Goal: Transaction & Acquisition: Obtain resource

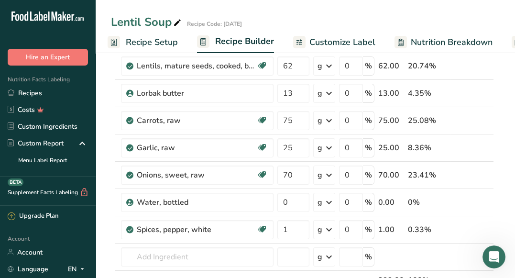
scroll to position [185, 0]
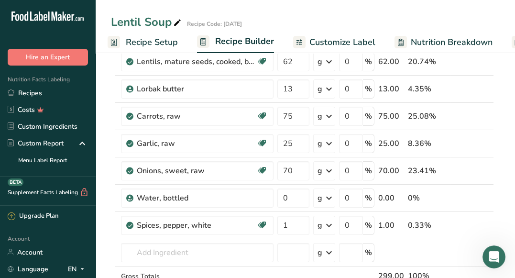
click at [327, 39] on span "Customize Label" at bounding box center [342, 42] width 66 height 13
click at [326, 40] on span "Customize Label" at bounding box center [342, 42] width 66 height 13
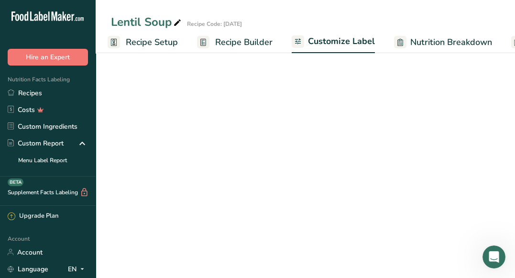
scroll to position [0, 186]
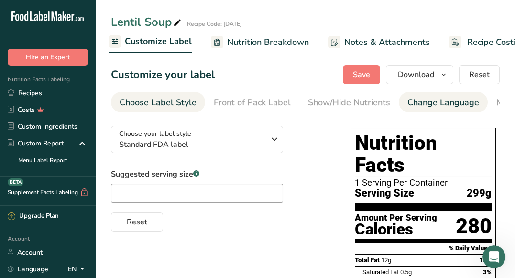
click at [433, 102] on div "Change Language" at bounding box center [443, 102] width 72 height 13
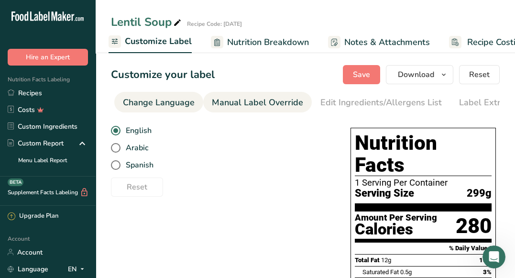
click at [283, 98] on div "Manual Label Override" at bounding box center [257, 102] width 91 height 13
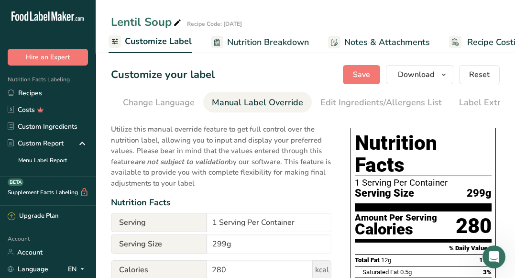
scroll to position [0, 305]
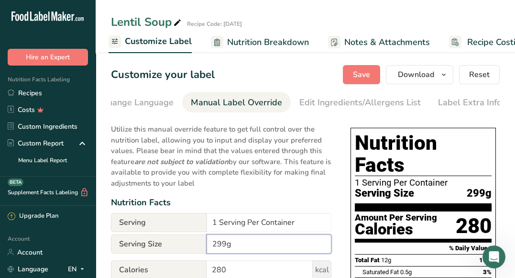
click at [225, 243] on input "299g" at bounding box center [268, 243] width 125 height 19
type input "350g"
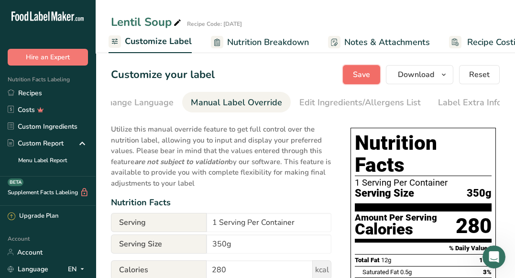
click at [352, 75] on button "Save" at bounding box center [361, 74] width 37 height 19
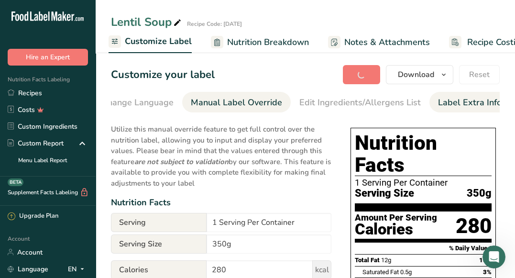
click at [462, 102] on div "Label Extra Info" at bounding box center [470, 102] width 64 height 13
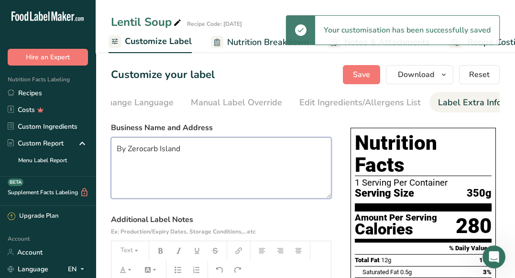
click at [197, 151] on textarea "By Zerocarb Island" at bounding box center [221, 167] width 220 height 61
drag, startPoint x: 197, startPoint y: 151, endPoint x: 119, endPoint y: 152, distance: 78.9
click at [119, 152] on textarea "By Zerocarb Island" at bounding box center [221, 167] width 220 height 61
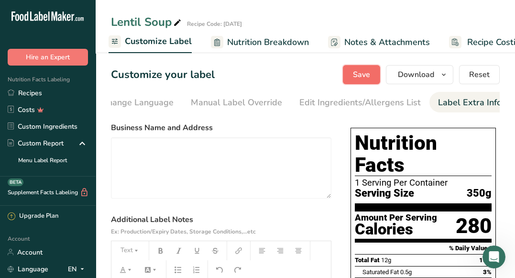
click at [357, 69] on span "Save" at bounding box center [361, 74] width 17 height 11
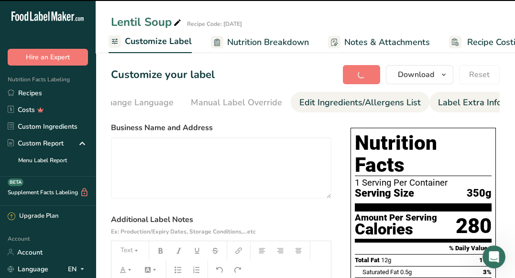
click at [359, 99] on div "Edit Ingredients/Allergens List" at bounding box center [359, 102] width 121 height 13
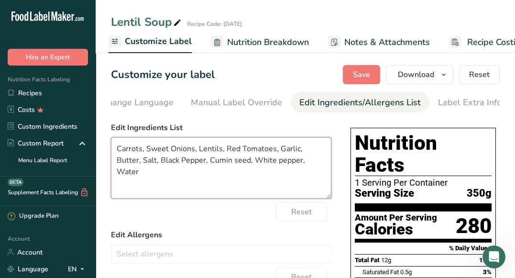
drag, startPoint x: 170, startPoint y: 148, endPoint x: 146, endPoint y: 146, distance: 24.0
click at [146, 146] on textarea "Carrots, Sweet Onions, Lentils, Red Tomatoes, Garlic, Butter, Salt, Black Peppe…" at bounding box center [221, 167] width 220 height 61
drag, startPoint x: 215, startPoint y: 152, endPoint x: 197, endPoint y: 152, distance: 17.7
click at [197, 152] on textarea "Carrots, Onions, Lentils, Red Tomatoes, Garlic, Butter, Salt, Black Pepper, Cum…" at bounding box center [221, 167] width 220 height 61
click at [171, 162] on textarea "Carrots, Onions, Lentils, Tomatoes, Garlic, Butter, Salt, Black Pepper, Cumin s…" at bounding box center [221, 167] width 220 height 61
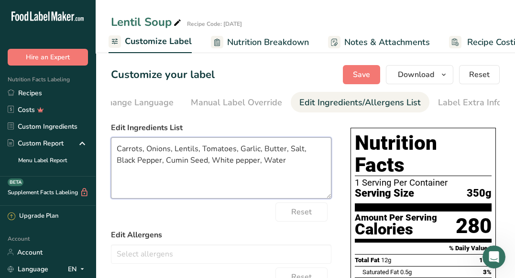
click at [217, 163] on textarea "Carrots, Onions, Lentils, Tomatoes, Garlic, Butter, Salt, Black Pepper, Cumin S…" at bounding box center [221, 167] width 220 height 61
drag, startPoint x: 279, startPoint y: 164, endPoint x: 242, endPoint y: 161, distance: 37.0
click at [242, 161] on textarea "Carrots, Onions, Lentils, Tomatoes, Garlic, Butter, Salt, Black Pepper, Cumin S…" at bounding box center [221, 167] width 220 height 61
click at [301, 168] on textarea "Carrots, Onions, Lentils, Tomatoes, Garlic, Butter, Salt, Black Pepper, Cumin S…" at bounding box center [221, 167] width 220 height 61
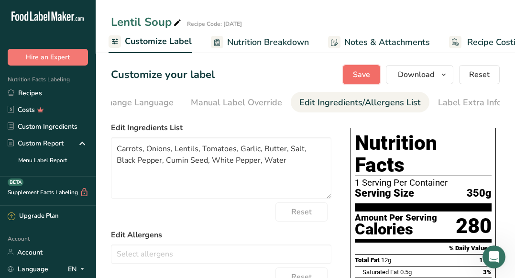
click at [364, 76] on span "Save" at bounding box center [361, 74] width 17 height 11
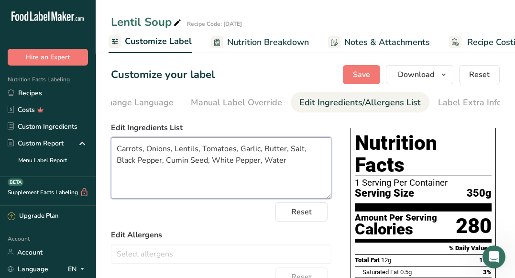
click at [185, 163] on textarea "Carrots, Onions, Lentils, Tomatoes, Garlic, Butter, Salt, Black Pepper, Cumin S…" at bounding box center [221, 167] width 220 height 61
type textarea "Carrots, Onions, Lentils, Tomatoes, Garlic, Butter, Salt, Black Pepper, Cumin, …"
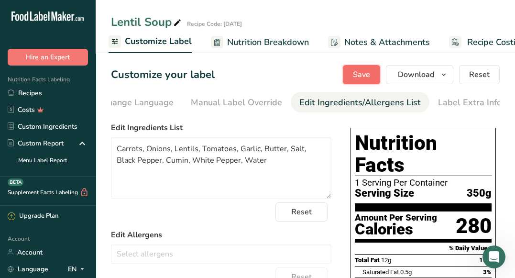
click at [362, 75] on span "Save" at bounding box center [361, 74] width 17 height 11
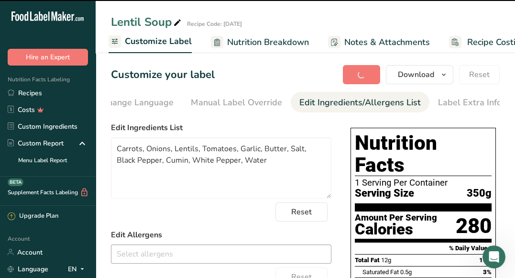
click at [188, 258] on input "text" at bounding box center [220, 253] width 219 height 15
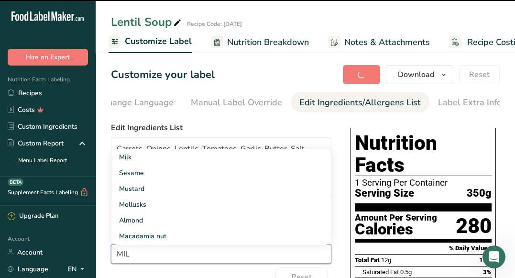
type input "MILK"
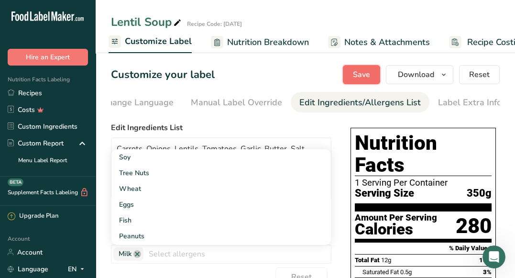
click at [359, 82] on button "Save" at bounding box center [361, 74] width 37 height 19
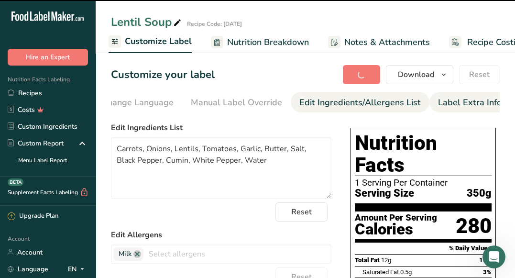
click at [446, 105] on div "Label Extra Info" at bounding box center [470, 102] width 64 height 13
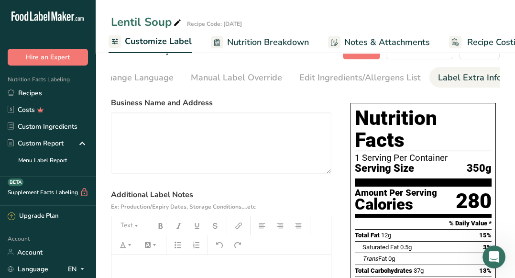
scroll to position [0, 0]
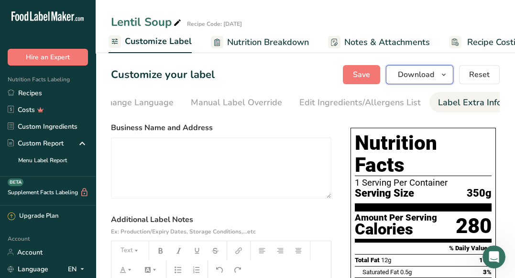
click at [418, 78] on span "Download" at bounding box center [416, 74] width 36 height 11
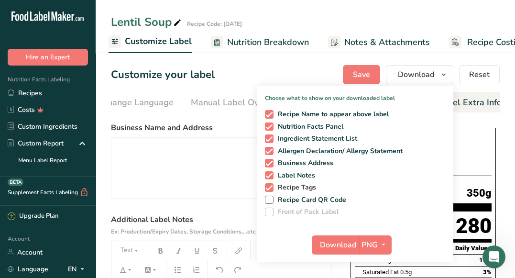
click at [293, 188] on span "Recipe Tags" at bounding box center [294, 187] width 43 height 9
click at [271, 188] on input "Recipe Tags" at bounding box center [268, 187] width 6 height 6
checkbox input "false"
click at [242, 66] on div "Customize your label Save Download Choose what to show on your downloaded label…" at bounding box center [305, 74] width 389 height 19
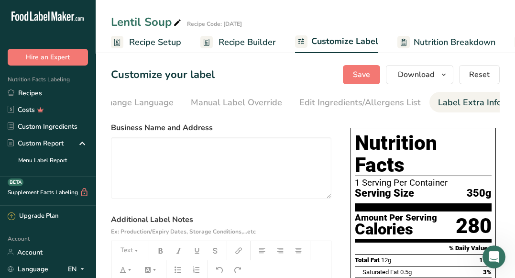
click at [229, 42] on span "Recipe Builder" at bounding box center [246, 42] width 57 height 13
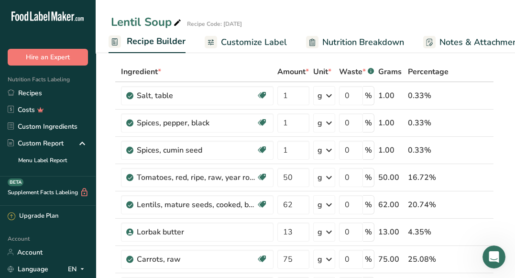
scroll to position [77, 0]
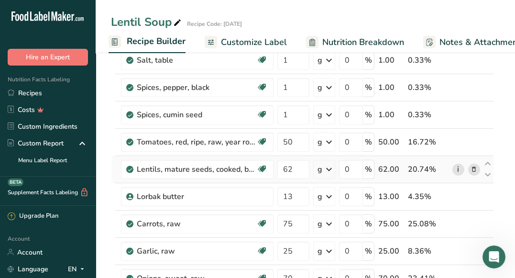
click at [459, 167] on link "i" at bounding box center [458, 169] width 12 height 12
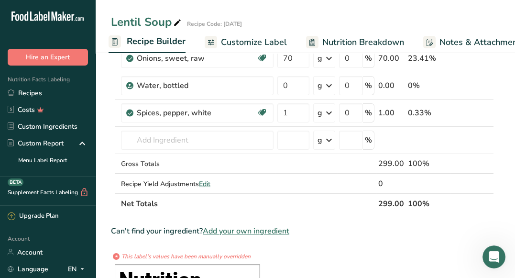
scroll to position [348, 0]
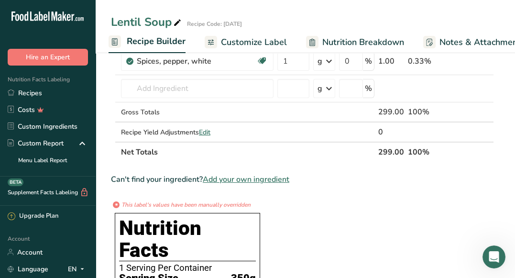
click at [283, 174] on span "Add your own ingredient" at bounding box center [246, 179] width 87 height 11
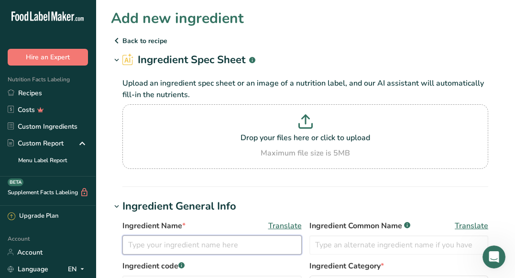
click at [202, 250] on input "text" at bounding box center [211, 244] width 179 height 19
type input "L"
type input "Yellow lentile"
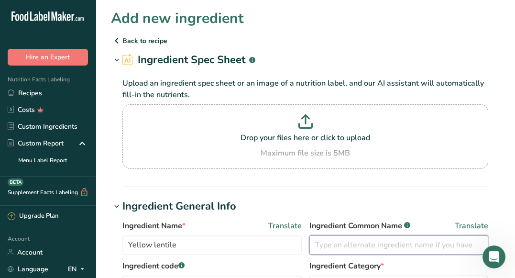
click at [340, 238] on input "text" at bounding box center [398, 244] width 179 height 19
type input "Lentile"
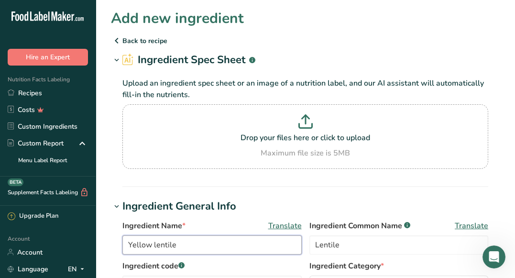
click at [219, 238] on input "Yellow lentile" at bounding box center [211, 244] width 179 height 19
click at [155, 245] on input "Yellow lentile Egypt" at bounding box center [211, 244] width 179 height 19
click at [209, 250] on input "Yellow Lentile Egypt" at bounding box center [211, 244] width 179 height 19
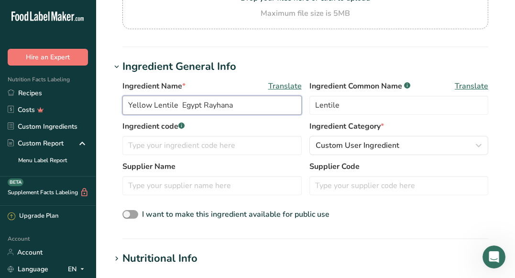
scroll to position [152, 0]
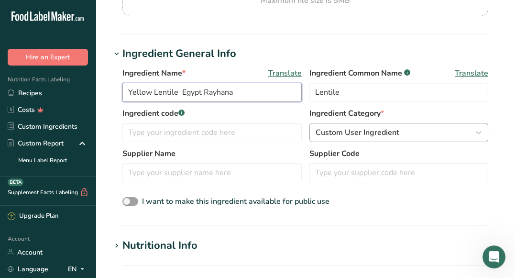
type input "Yellow Lentile Egypt Rayhana"
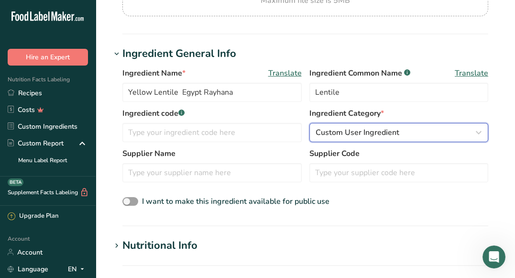
click at [329, 137] on span "Custom User Ingredient" at bounding box center [357, 132] width 84 height 11
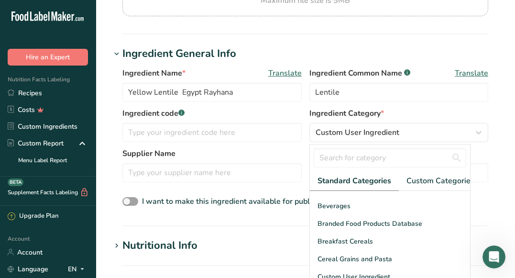
scroll to position [77, 0]
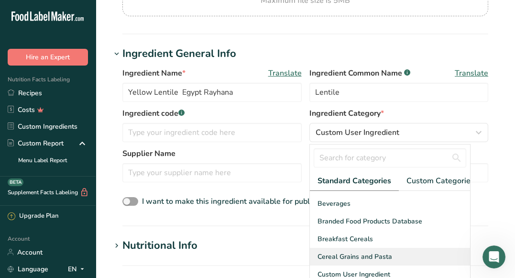
click at [379, 252] on span "Cereal Grains and Pasta" at bounding box center [354, 256] width 75 height 10
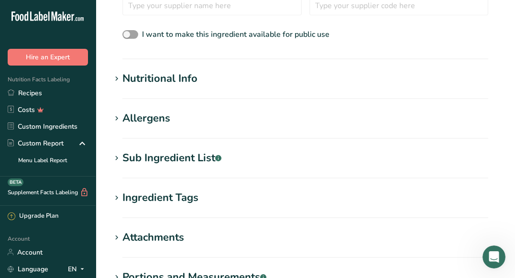
scroll to position [337, 0]
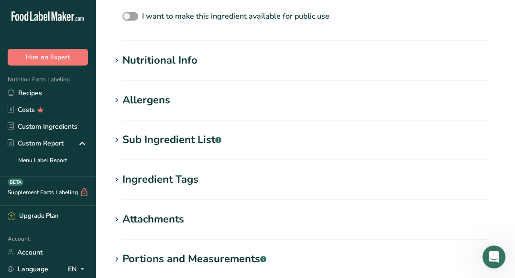
click at [206, 63] on h1 "Nutritional Info" at bounding box center [305, 61] width 389 height 16
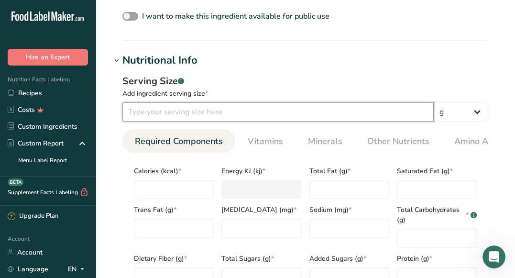
click at [178, 108] on input "number" at bounding box center [277, 111] width 311 height 19
type input "100"
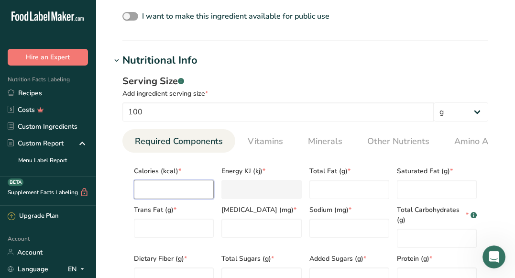
click at [180, 193] on input "number" at bounding box center [174, 189] width 80 height 19
type input "3"
type KJ "12.6"
type input "35"
type KJ "146.4"
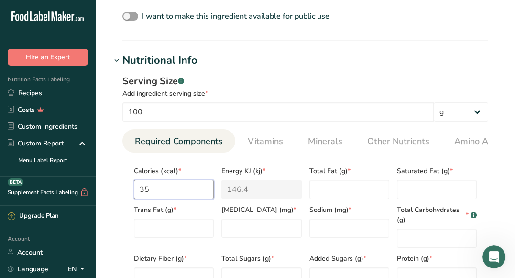
type input "351"
type KJ "1468.6"
type input "351"
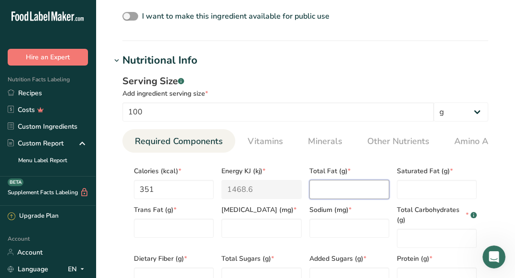
click at [328, 192] on Fat "number" at bounding box center [349, 189] width 80 height 19
type Fat "1.4"
click at [410, 195] on Fat "number" at bounding box center [437, 189] width 80 height 19
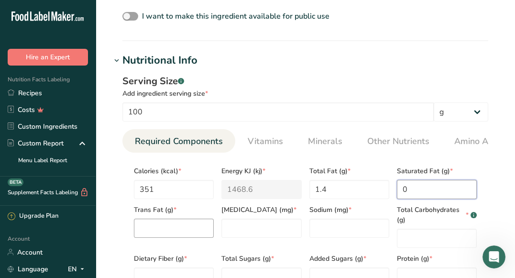
type Fat "0"
click at [184, 229] on Fat "number" at bounding box center [174, 227] width 80 height 19
type Fat "0"
click at [268, 234] on input "number" at bounding box center [261, 227] width 80 height 19
type input "0"
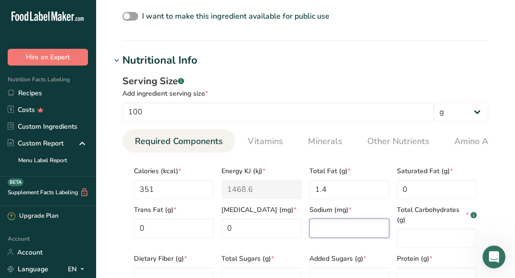
click at [328, 234] on input "number" at bounding box center [349, 227] width 80 height 19
type input "0"
click at [406, 245] on Carbohydrates "number" at bounding box center [437, 237] width 80 height 19
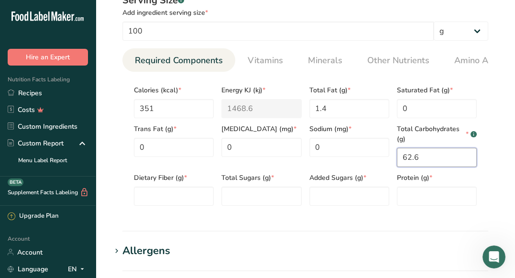
scroll to position [419, 0]
type Carbohydrates "62.6"
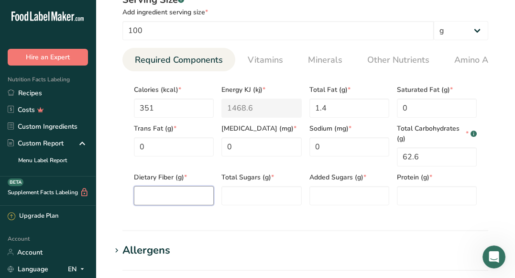
click at [184, 192] on Fiber "number" at bounding box center [174, 195] width 80 height 19
type Fiber "2"
click at [282, 204] on Sugars "number" at bounding box center [261, 195] width 80 height 19
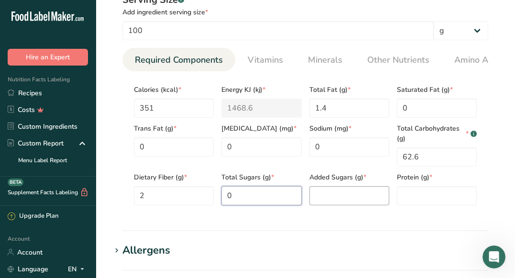
type Sugars "0"
click at [332, 197] on Sugars "number" at bounding box center [349, 195] width 80 height 19
type Sugars "0"
click at [414, 194] on input "number" at bounding box center [437, 195] width 80 height 19
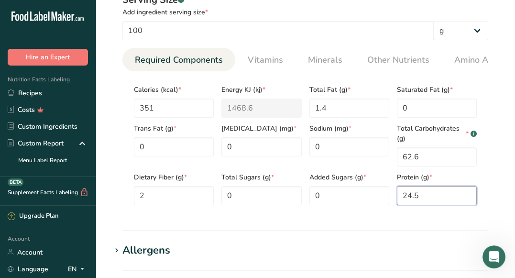
scroll to position [687, 0]
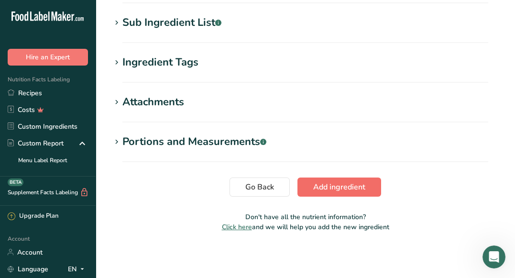
type input "24.5"
click at [354, 192] on span "Add ingredient" at bounding box center [339, 186] width 52 height 11
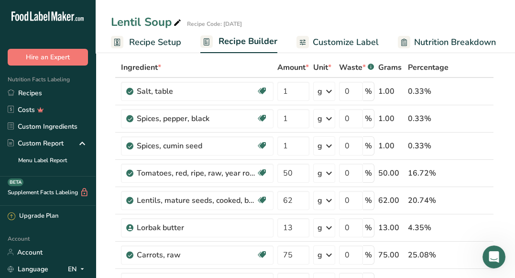
scroll to position [47, 0]
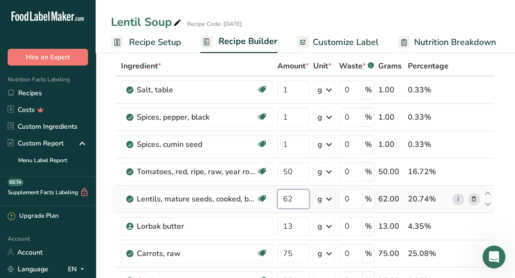
drag, startPoint x: 304, startPoint y: 199, endPoint x: 282, endPoint y: 199, distance: 22.0
click at [282, 199] on input "62" at bounding box center [293, 198] width 32 height 19
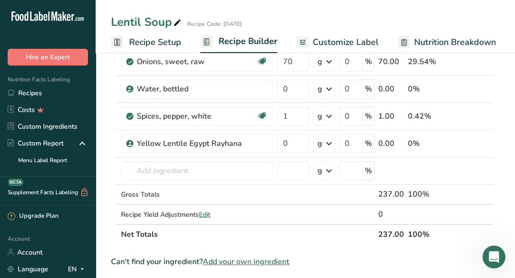
scroll to position [298, 0]
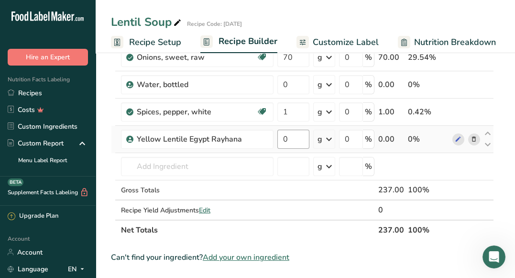
type input "0"
click at [300, 136] on div "Ingredient * Amount * Unit * Waste * .a-a{fill:#347362;}.b-a{fill:#fff;} Grams …" at bounding box center [302, 22] width 383 height 435
type input "62"
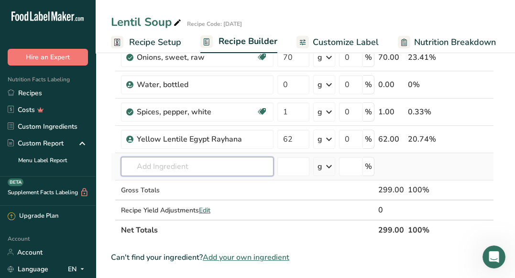
click at [159, 163] on div "Ingredient * Amount * Unit * Waste * .a-a{fill:#347362;}.b-a{fill:#fff;} Grams …" at bounding box center [302, 22] width 383 height 435
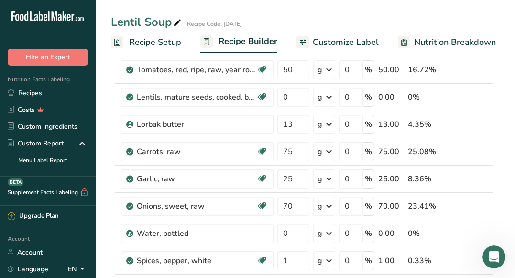
scroll to position [145, 0]
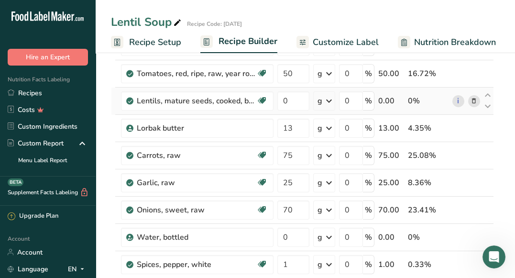
click at [470, 101] on icon at bounding box center [473, 101] width 7 height 10
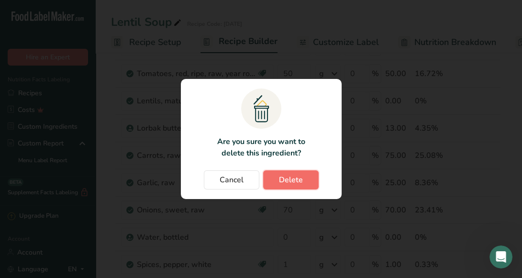
click at [303, 173] on button "Delete" at bounding box center [290, 179] width 55 height 19
type input "13"
type input "75"
type input "25"
type input "70"
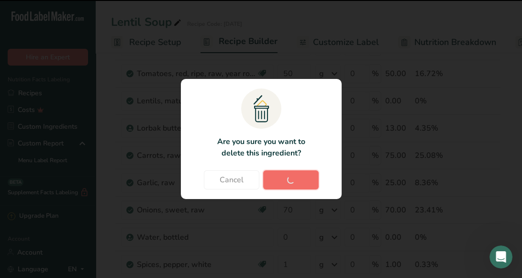
type input "0"
type input "1"
type input "62"
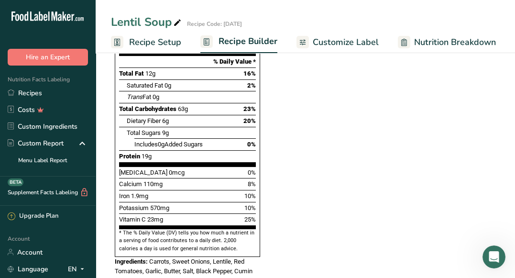
scroll to position [573, 0]
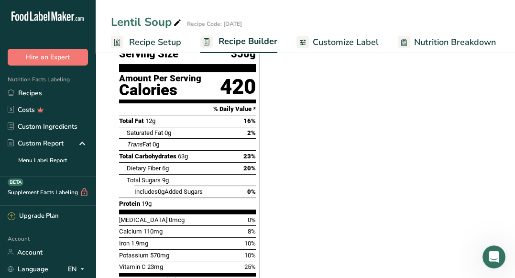
click at [341, 43] on span "Customize Label" at bounding box center [346, 42] width 66 height 13
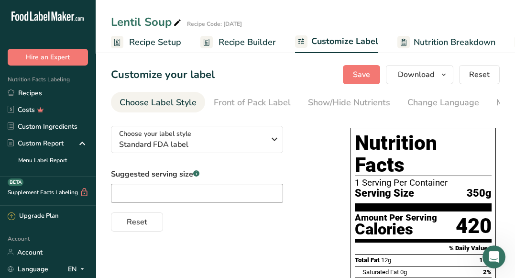
scroll to position [0, 186]
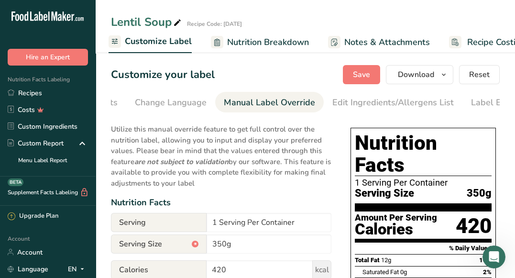
scroll to position [0, 305]
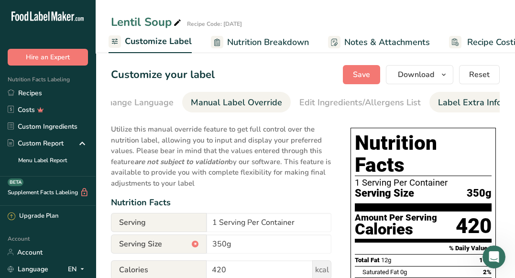
click at [482, 103] on div "Label Extra Info" at bounding box center [470, 102] width 64 height 13
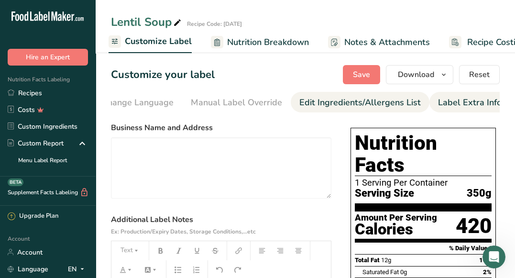
click at [404, 105] on div "Edit Ingredients/Allergens List" at bounding box center [359, 102] width 121 height 13
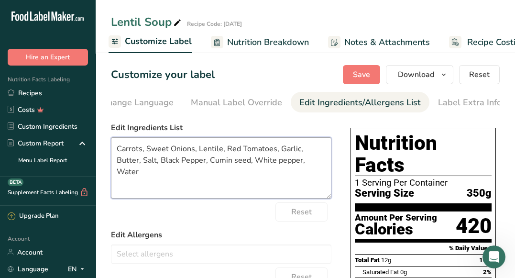
drag, startPoint x: 171, startPoint y: 150, endPoint x: 147, endPoint y: 151, distance: 23.9
click at [147, 151] on textarea "Carrots, Sweet Onions, Lentile, Red Tomatoes, Garlic, Butter, Salt, Black Peppe…" at bounding box center [221, 167] width 220 height 61
click at [174, 151] on textarea "Carrots, Onions, Lentile, Red Tomatoes, Garlic, Butter, Salt, Black Pepper, Cum…" at bounding box center [221, 167] width 220 height 61
click at [186, 152] on textarea "Carrots, Onions, Lentile, Red Tomatoes, Garlic, Butter, Salt, Black Pepper, Cum…" at bounding box center [221, 167] width 220 height 61
drag, startPoint x: 210, startPoint y: 151, endPoint x: 197, endPoint y: 151, distance: 12.9
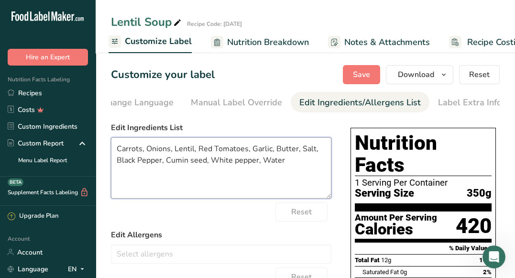
click at [197, 151] on textarea "Carrots, Onions, Lentil, Red Tomatoes, Garlic, Butter, Salt, Black Pepper, Cumi…" at bounding box center [221, 167] width 220 height 61
drag, startPoint x: 185, startPoint y: 161, endPoint x: 168, endPoint y: 162, distance: 16.3
click at [168, 162] on textarea "Carrots, Onions, Lentil, Tomatoes, Garlic, Butter, Salt, Black Pepper, Cumin se…" at bounding box center [221, 167] width 220 height 61
click at [196, 163] on textarea "Carrots, Onions, Lentil, Tomatoes, Garlic, Butter, Salt, Black Pepper, Cumin, W…" at bounding box center [221, 167] width 220 height 61
type textarea "Carrots, Onions, Lentil, Tomatoes, Garlic, Butter, Salt, Black Pepper, Cumin, W…"
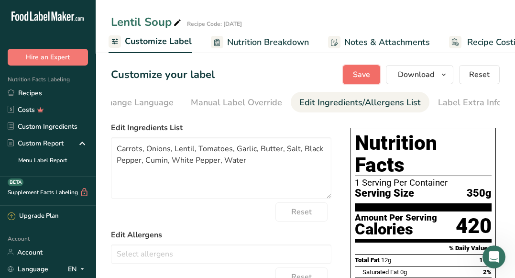
click at [363, 77] on span "Save" at bounding box center [361, 74] width 17 height 11
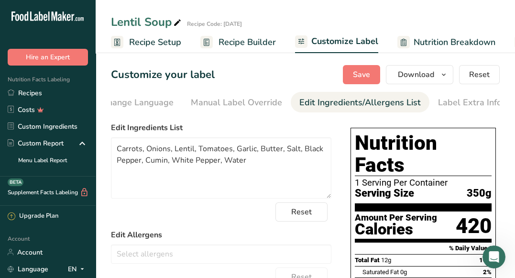
click at [224, 45] on span "Recipe Builder" at bounding box center [246, 42] width 57 height 13
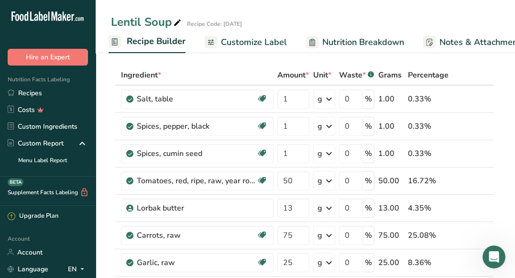
scroll to position [33, 0]
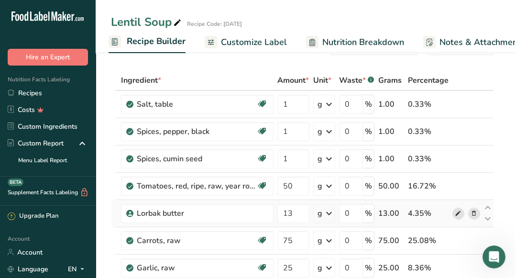
click at [459, 211] on icon at bounding box center [458, 213] width 7 height 10
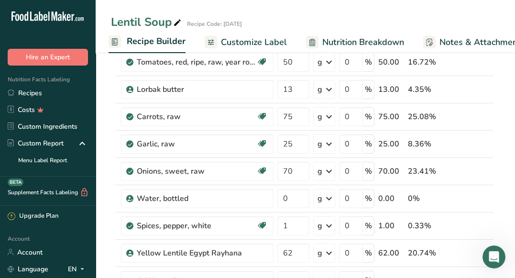
scroll to position [124, 0]
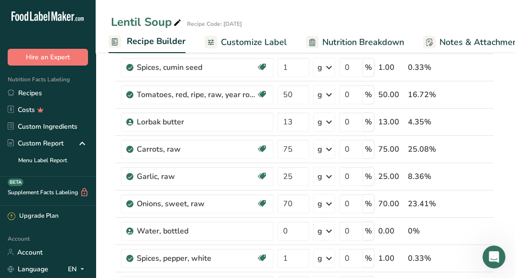
drag, startPoint x: 459, startPoint y: 121, endPoint x: 501, endPoint y: 19, distance: 110.6
click at [459, 121] on icon at bounding box center [458, 122] width 7 height 10
click at [508, 271] on div at bounding box center [508, 271] width 0 height 0
click at [456, 119] on icon at bounding box center [458, 122] width 7 height 10
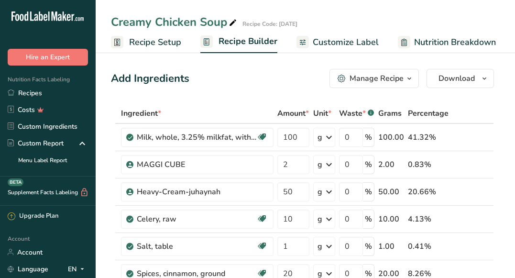
click at [0, 0] on p "1211 Milk, whole, 3.25% milkfat, without added vitamin A and vitamin D" at bounding box center [0, 0] width 0 height 0
type input "Milk, whole, 3.25% milkfat, without added vitamin A and vitamin D"
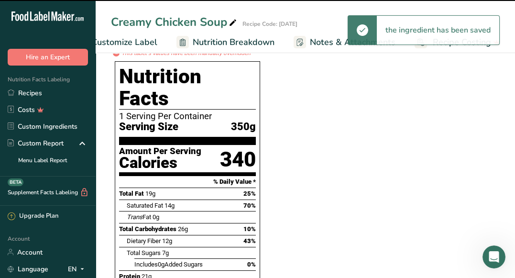
type input "0"
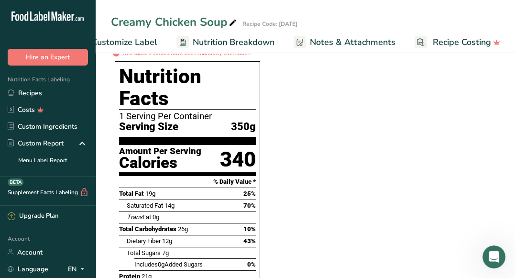
scroll to position [345, 0]
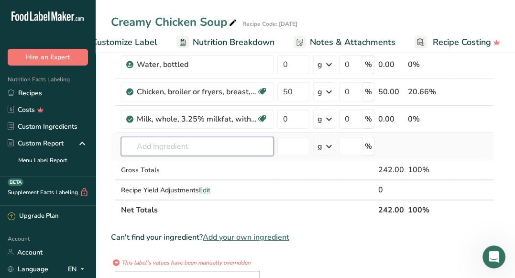
click at [215, 146] on input "text" at bounding box center [197, 146] width 152 height 19
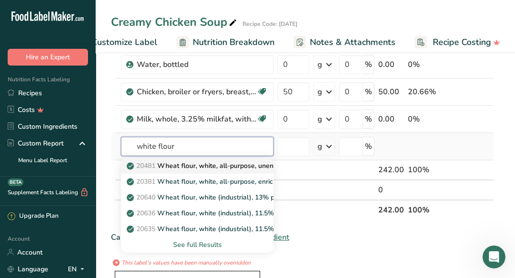
type input "white flour"
click at [215, 161] on p "20481 Wheat flour, white, all-purpose, unenriched" at bounding box center [210, 166] width 163 height 10
type input "Wheat flour, white, all-purpose, unenriched"
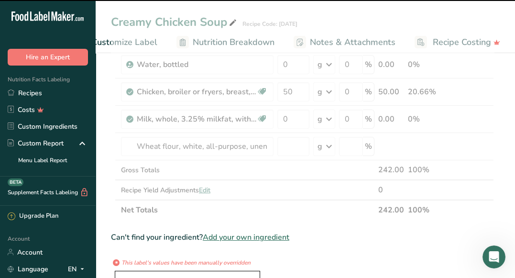
type input "0"
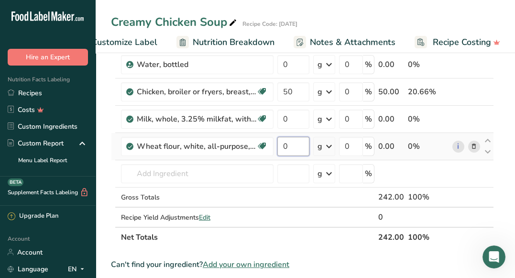
drag, startPoint x: 287, startPoint y: 147, endPoint x: 280, endPoint y: 146, distance: 7.2
click at [280, 146] on input "0" at bounding box center [293, 146] width 32 height 19
type input "5"
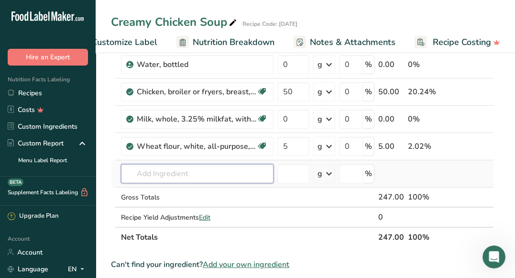
click at [209, 168] on div "Ingredient * Amount * Unit * Waste * .a-a{fill:#347362;}.b-a{fill:#fff;} Grams …" at bounding box center [302, 2] width 383 height 489
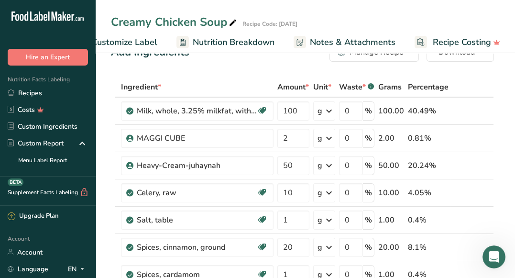
scroll to position [0, 0]
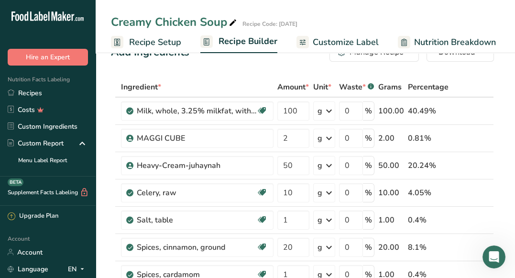
click at [346, 43] on span "Customize Label" at bounding box center [346, 42] width 66 height 13
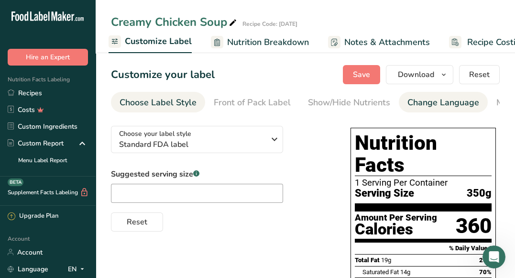
click at [426, 100] on div "Change Language" at bounding box center [443, 102] width 72 height 13
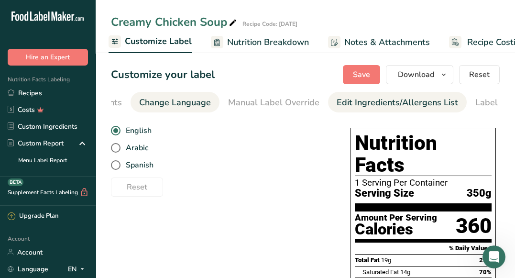
scroll to position [0, 284]
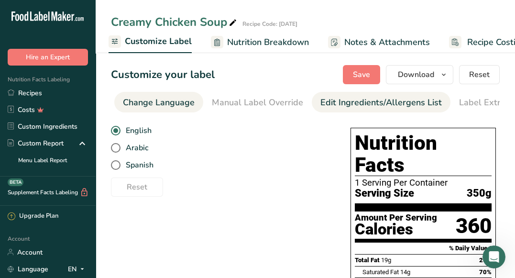
click at [406, 99] on div "Edit Ingredients/Allergens List" at bounding box center [380, 102] width 121 height 13
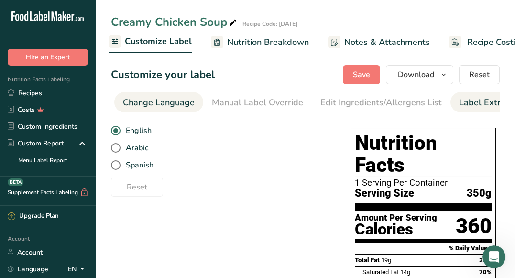
click at [459, 100] on div "Label Extra Info" at bounding box center [491, 102] width 64 height 13
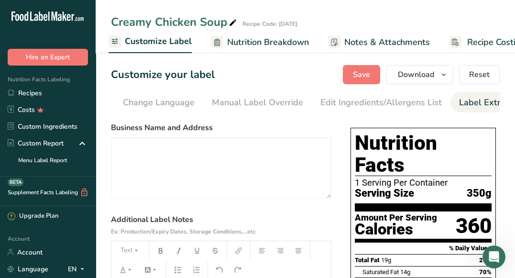
scroll to position [0, 305]
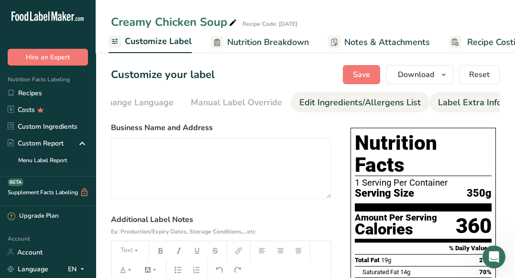
click at [374, 103] on div "Edit Ingredients/Allergens List" at bounding box center [359, 102] width 121 height 13
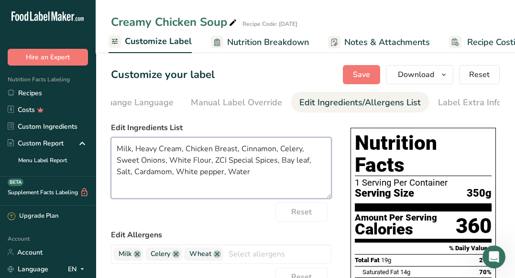
drag, startPoint x: 232, startPoint y: 172, endPoint x: 210, endPoint y: 172, distance: 22.0
click at [210, 172] on textarea "Milk, Heavy Cream, Chicken Breast, Cinnamon, Celery, Sweet Onions, White Flour,…" at bounding box center [221, 167] width 220 height 61
click at [185, 174] on textarea "Milk, Heavy Cream, Chicken Breast, Cinnamon, Celery, Sweet Onions, White Flour,…" at bounding box center [221, 167] width 220 height 61
click at [275, 161] on textarea "Milk, Heavy Cream, Chicken Breast, Cinnamon, Celery, Sweet Onions, White Flour,…" at bounding box center [221, 167] width 220 height 61
click at [133, 151] on textarea "Milk, Heavy Cream, Chicken Breast, Cinnamon, Celery, Sweet Onions, White Flour,…" at bounding box center [221, 167] width 220 height 61
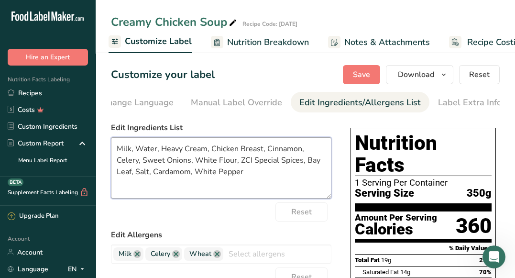
drag, startPoint x: 165, startPoint y: 161, endPoint x: 143, endPoint y: 160, distance: 22.5
click at [143, 160] on textarea "Milk, Water, Heavy Cream, Chicken Breast, Cinnamon, Celery, Sweet Onions, White…" at bounding box center [221, 167] width 220 height 61
drag, startPoint x: 228, startPoint y: 162, endPoint x: 216, endPoint y: 161, distance: 12.5
click at [216, 161] on textarea "Milk, Water, Heavy Cream, Chicken Breast, Cinnamon, Celery, Onions, White Flour…" at bounding box center [221, 167] width 220 height 61
type textarea "Milk, Water, Heavy Cream, Chicken Breast, Cinnamon, Celery, Onions, White Flour…"
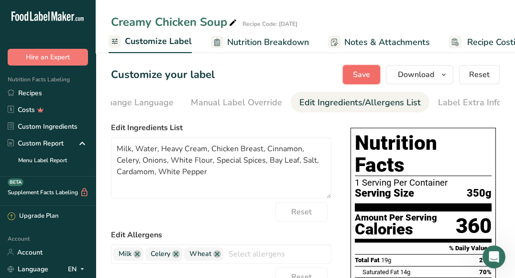
click at [361, 77] on span "Save" at bounding box center [361, 74] width 17 height 11
click at [364, 75] on span "Save" at bounding box center [361, 74] width 17 height 11
click at [360, 75] on span "Save" at bounding box center [361, 74] width 17 height 11
click at [403, 77] on span "Download" at bounding box center [416, 74] width 36 height 11
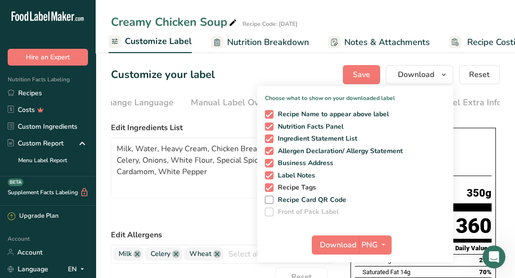
click at [274, 188] on span "Recipe Tags" at bounding box center [294, 187] width 43 height 9
click at [271, 188] on input "Recipe Tags" at bounding box center [268, 187] width 6 height 6
checkbox input "false"
click at [325, 243] on span "Download" at bounding box center [338, 244] width 36 height 11
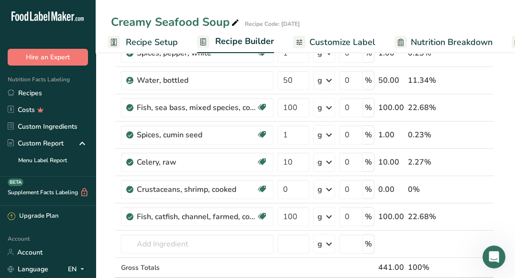
scroll to position [309, 0]
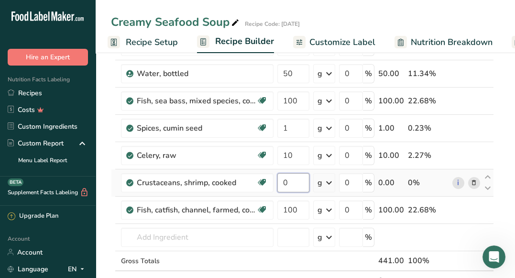
drag, startPoint x: 291, startPoint y: 178, endPoint x: 283, endPoint y: 179, distance: 8.1
click at [283, 178] on input "0" at bounding box center [293, 182] width 32 height 19
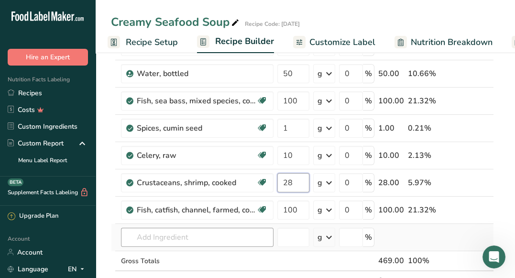
type input "28"
click at [231, 237] on div "Ingredient * Amount * Unit * Waste * .a-a{fill:#347362;}.b-a{fill:#fff;} Grams …" at bounding box center [302, 52] width 383 height 516
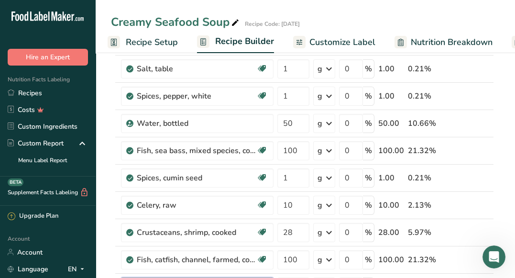
scroll to position [273, 0]
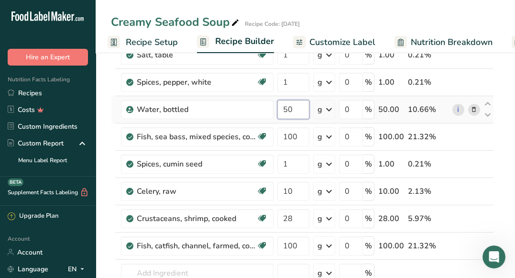
click at [295, 107] on input "50" at bounding box center [293, 109] width 32 height 19
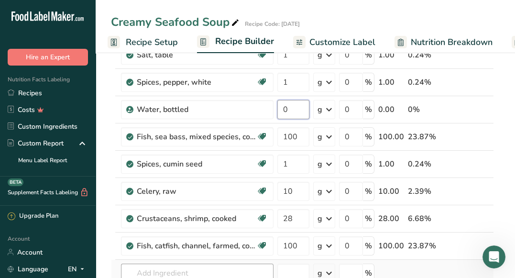
type input "0"
click at [167, 269] on div "Ingredient * Amount * Unit * Waste * .a-a{fill:#347362;}.b-a{fill:#fff;} Grams …" at bounding box center [302, 88] width 383 height 516
click at [350, 38] on span "Customize Label" at bounding box center [342, 42] width 66 height 13
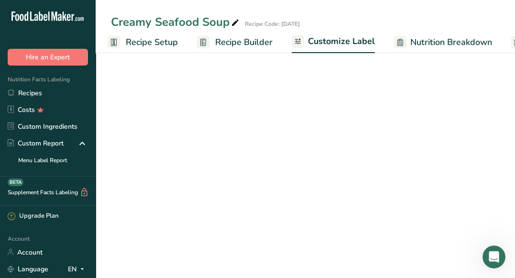
scroll to position [0, 186]
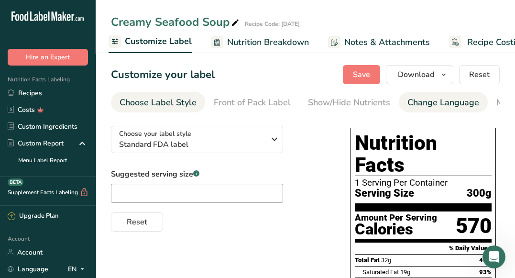
click at [468, 94] on link "Change Language" at bounding box center [443, 103] width 72 height 22
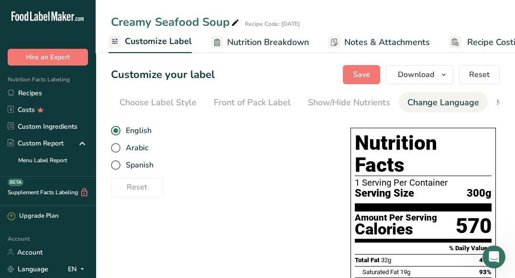
scroll to position [0, 284]
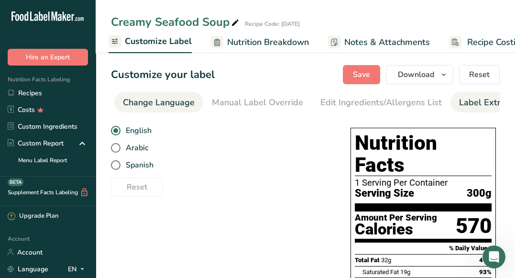
click at [469, 98] on div "Label Extra Info" at bounding box center [491, 102] width 64 height 13
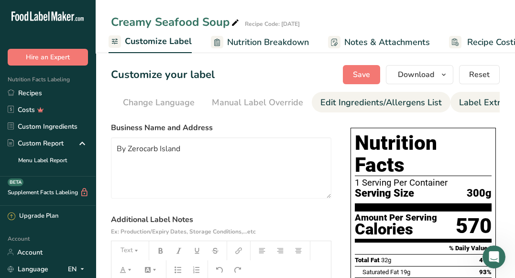
scroll to position [0, 305]
click at [370, 98] on div "Edit Ingredients/Allergens List" at bounding box center [359, 102] width 121 height 13
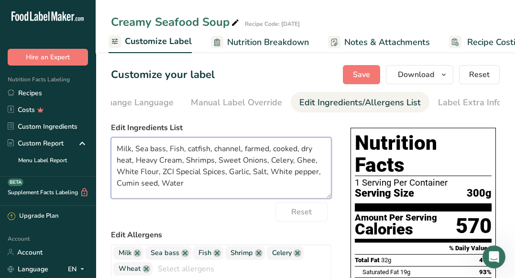
drag, startPoint x: 167, startPoint y: 152, endPoint x: 136, endPoint y: 148, distance: 31.8
click at [136, 148] on textarea "Milk, Sea bass, Fish, catfish, channel, farmed, cooked, dry heat, Heavy Cream, …" at bounding box center [221, 167] width 220 height 61
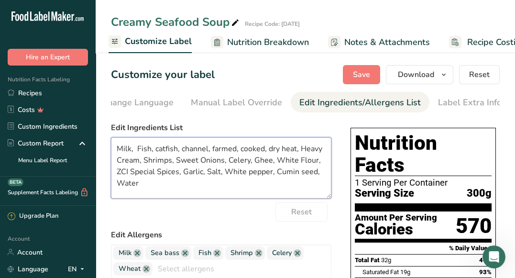
drag, startPoint x: 154, startPoint y: 151, endPoint x: 298, endPoint y: 150, distance: 143.4
click at [298, 150] on textarea "Milk, Fish, catfish, channel, farmed, cooked, dry heat, Heavy Cream, Shrimps, S…" at bounding box center [221, 167] width 220 height 61
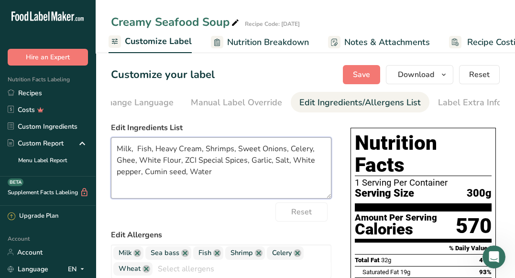
drag, startPoint x: 260, startPoint y: 150, endPoint x: 238, endPoint y: 147, distance: 22.1
click at [238, 147] on textarea "Milk, Fish, Heavy Cream, Shrimps, Sweet Onions, Celery, Ghee, White Flour, ZCI …" at bounding box center [221, 167] width 220 height 61
drag, startPoint x: 195, startPoint y: 169, endPoint x: 162, endPoint y: 170, distance: 32.5
click at [162, 170] on textarea "Milk, Fish, Heavy Cream, Shrimps, Onions, Celery, Ghee, White Flour, ZCI Specia…" at bounding box center [221, 167] width 220 height 61
click at [203, 152] on textarea "Milk, Fish, Heavy Cream, Shrimps, Onions, Celery, Ghee, White Flour, ZCI Specia…" at bounding box center [221, 167] width 220 height 61
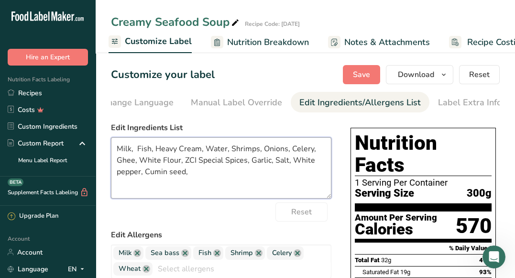
click at [186, 174] on textarea "Milk, Fish, Heavy Cream, Water, Shrimps, Onions, Celery, Ghee, White Flour, ZCI…" at bounding box center [221, 167] width 220 height 61
drag, startPoint x: 186, startPoint y: 174, endPoint x: 169, endPoint y: 174, distance: 16.8
click at [169, 174] on textarea "Milk, Fish, Heavy Cream, Water, Shrimps, Onions, Celery, Ghee, White Flour, ZCI…" at bounding box center [221, 167] width 220 height 61
click at [120, 175] on textarea "Milk, Fish, Heavy Cream, Water, Shrimps, Onions, Celery, Ghee, White Flour, ZCI…" at bounding box center [221, 167] width 220 height 61
drag, startPoint x: 196, startPoint y: 159, endPoint x: 185, endPoint y: 160, distance: 12.0
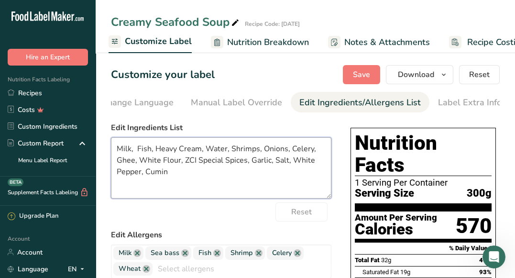
click at [185, 160] on textarea "Milk, Fish, Heavy Cream, Water, Shrimps, Onions, Celery, Ghee, White Flour, ZCI…" at bounding box center [221, 167] width 220 height 61
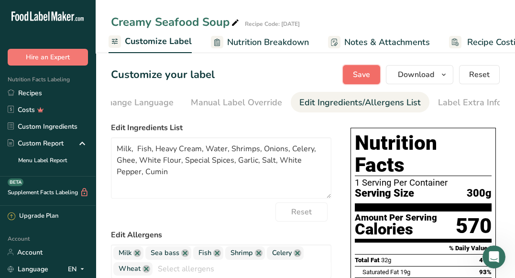
click at [361, 78] on span "Save" at bounding box center [361, 74] width 17 height 11
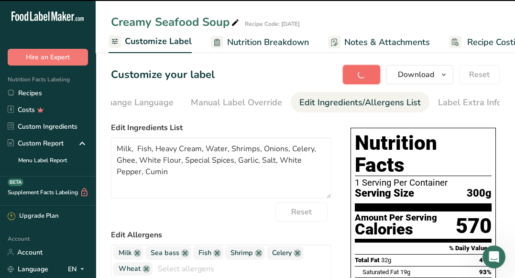
type textarea "Milk, Fish, Heavy Cream, Water, Shrimps, Onions, Celery, Ghee, White Flour, Spe…"
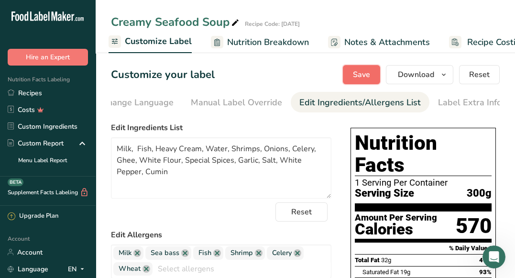
click at [361, 78] on span "Save" at bounding box center [361, 74] width 17 height 11
click at [403, 71] on span "Download" at bounding box center [416, 74] width 36 height 11
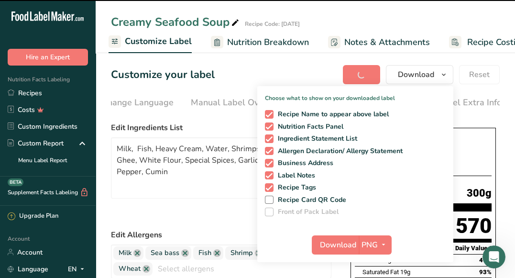
click at [288, 184] on span "Recipe Tags" at bounding box center [294, 187] width 43 height 9
click at [271, 184] on input "Recipe Tags" at bounding box center [268, 187] width 6 height 6
checkbox input "false"
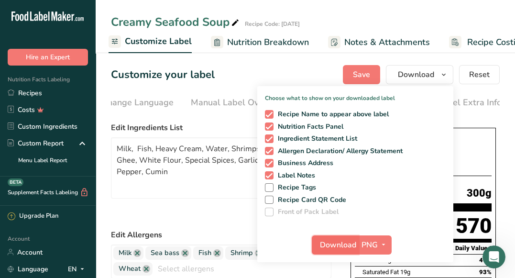
click at [323, 244] on span "Download" at bounding box center [338, 244] width 36 height 11
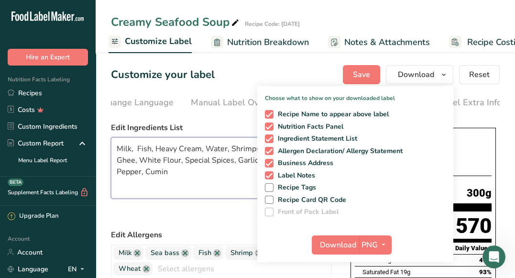
click at [140, 151] on textarea "Milk, Fish, Heavy Cream, Water, Shrimps, Onions, Celery, Ghee, White Flour, Spe…" at bounding box center [221, 167] width 220 height 61
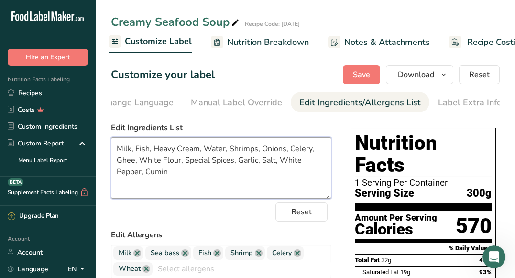
type textarea "Milk, Fish, Heavy Cream, Water, Shrimps, Onions, Celery, Ghee, White Flour, Spe…"
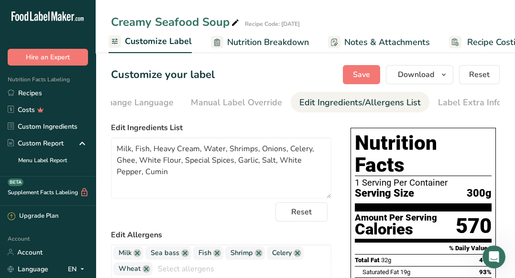
click at [316, 69] on div "Customize your label Save Download Choose what to show on your downloaded label…" at bounding box center [305, 74] width 389 height 19
click at [398, 74] on button "Download" at bounding box center [419, 74] width 67 height 19
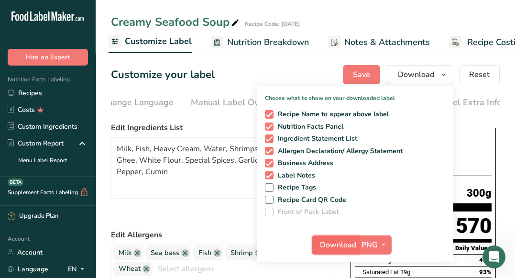
click at [325, 242] on span "Download" at bounding box center [338, 244] width 36 height 11
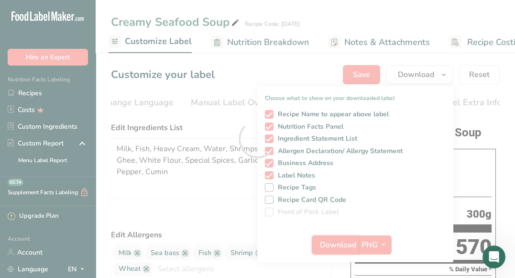
scroll to position [0, 0]
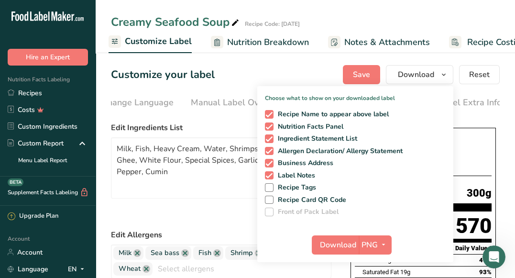
click at [312, 72] on div "Customize your label Save Download Choose what to show on your downloaded label…" at bounding box center [305, 74] width 389 height 19
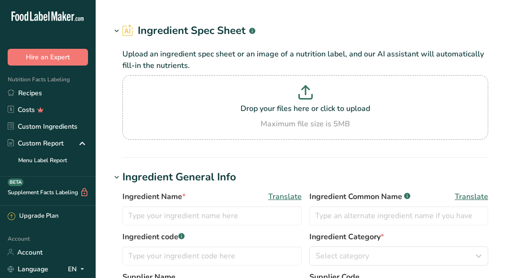
type input "Lentils, mature seeds, cooked, boiled, with salt"
type input "Lentils"
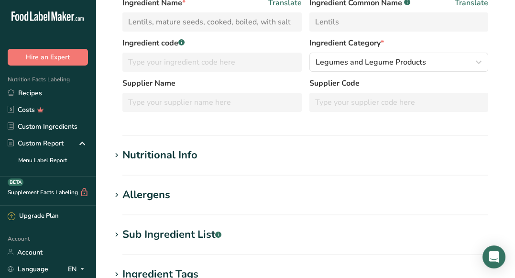
click at [246, 159] on h1 "Nutritional Info" at bounding box center [305, 155] width 389 height 16
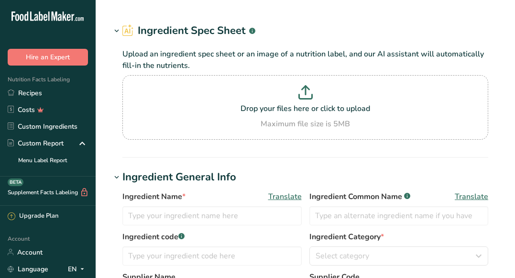
type input "Lorbak butter"
type input "Butter"
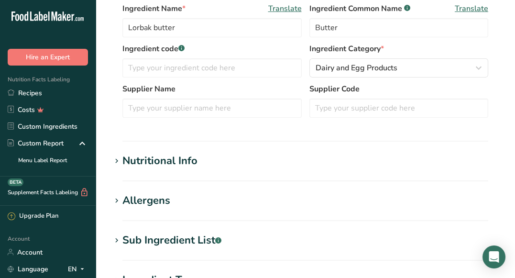
scroll to position [214, 0]
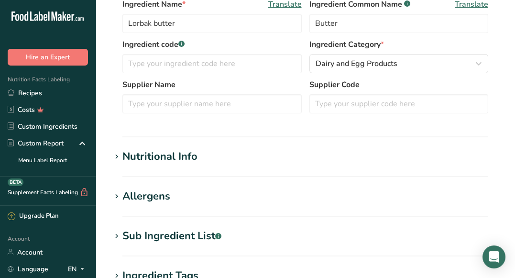
click at [417, 159] on h1 "Nutritional Info" at bounding box center [305, 157] width 389 height 16
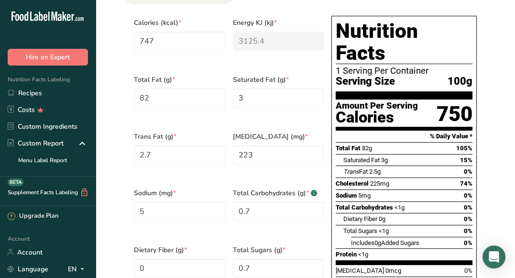
scroll to position [458, 0]
click at [286, 110] on div "Saturated Fat (g) * 3" at bounding box center [278, 97] width 99 height 57
click at [282, 104] on Fat "3" at bounding box center [278, 97] width 91 height 19
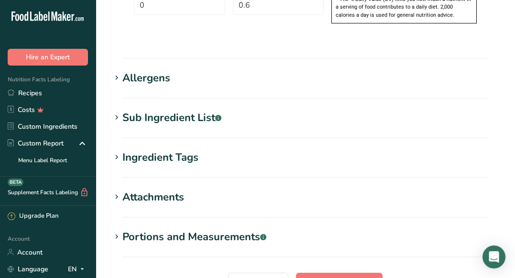
scroll to position [853, 0]
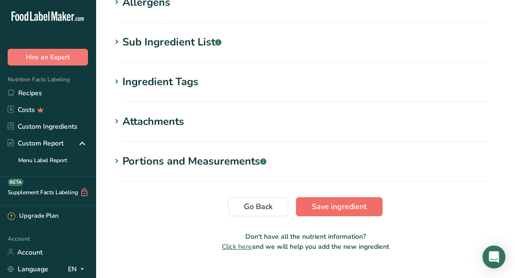
type Fat "53"
click at [333, 201] on span "Save ingredient" at bounding box center [339, 206] width 55 height 11
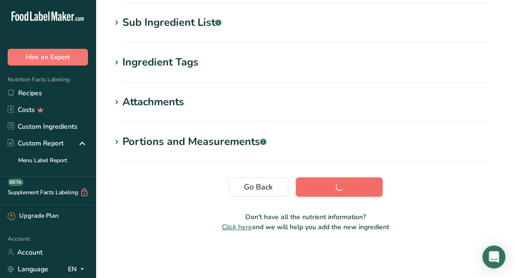
scroll to position [188, 0]
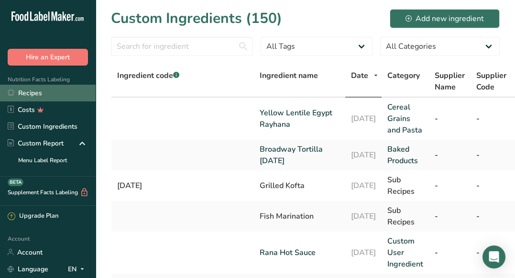
click at [50, 97] on link "Recipes" at bounding box center [48, 93] width 96 height 17
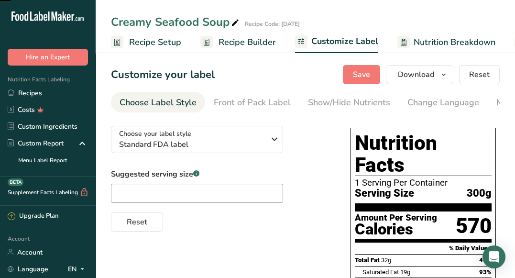
scroll to position [0, 92]
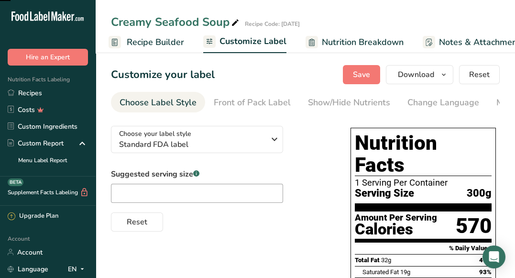
click at [149, 49] on link "Recipe Builder" at bounding box center [147, 43] width 76 height 22
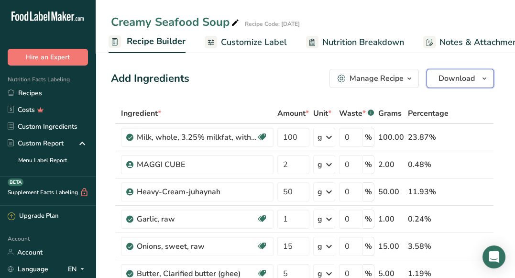
click at [442, 69] on button "Download" at bounding box center [459, 78] width 67 height 19
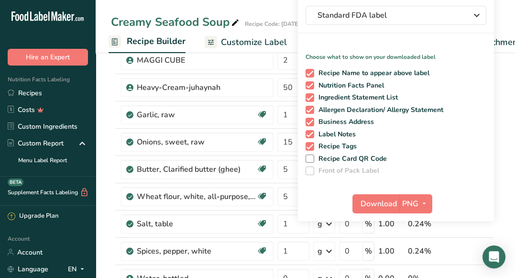
scroll to position [110, 0]
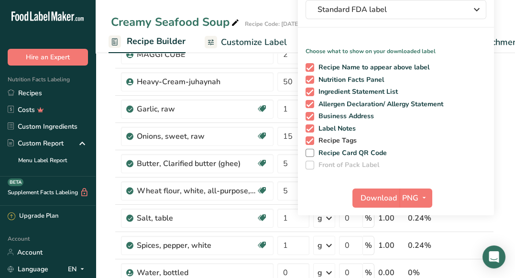
click at [312, 141] on span at bounding box center [309, 140] width 9 height 9
click at [312, 141] on input "Recipe Tags" at bounding box center [308, 140] width 6 height 6
checkbox input "false"
click at [363, 196] on span "Download" at bounding box center [378, 197] width 36 height 11
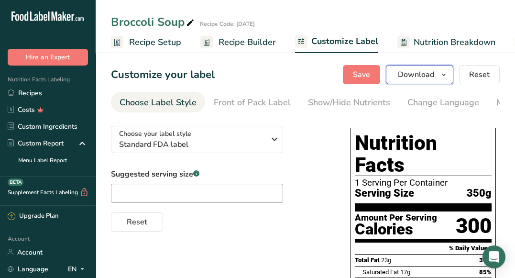
click at [409, 74] on span "Download" at bounding box center [416, 74] width 36 height 11
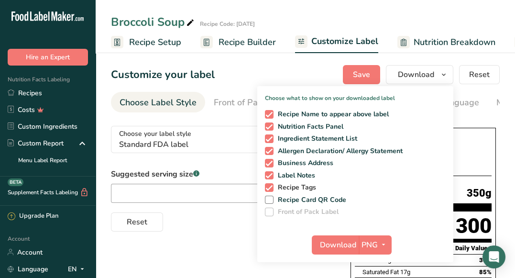
click at [286, 185] on span "Recipe Tags" at bounding box center [294, 187] width 43 height 9
click at [271, 185] on input "Recipe Tags" at bounding box center [268, 187] width 6 height 6
checkbox input "false"
click at [331, 245] on span "Download" at bounding box center [338, 244] width 36 height 11
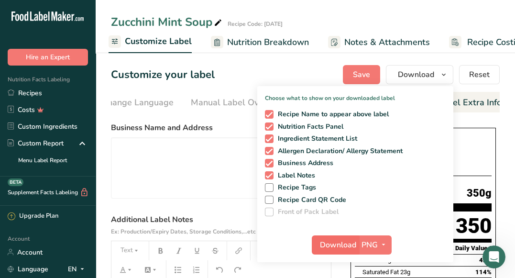
click at [339, 238] on button "Download" at bounding box center [335, 244] width 47 height 19
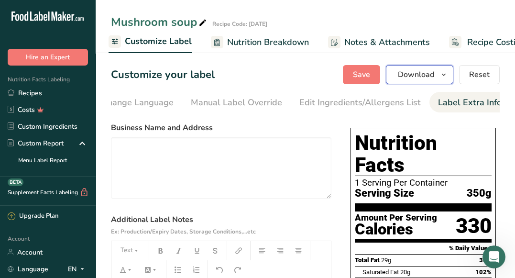
click at [411, 79] on span "Download" at bounding box center [416, 74] width 36 height 11
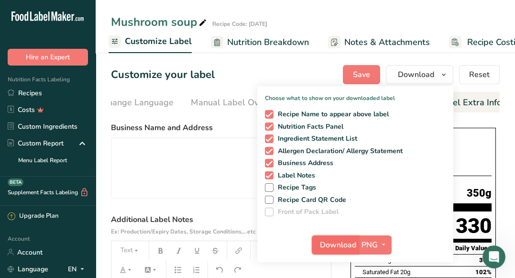
click at [326, 241] on span "Download" at bounding box center [338, 244] width 36 height 11
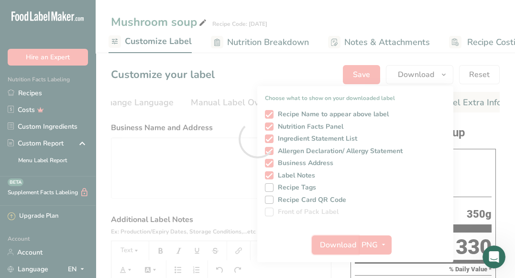
scroll to position [195, 0]
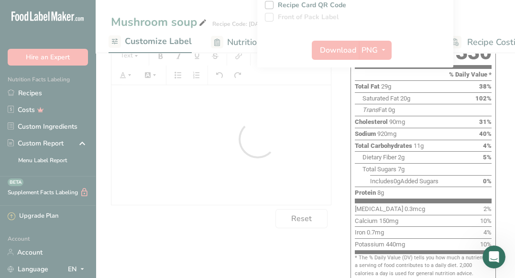
click at [508, 271] on div at bounding box center [508, 271] width 0 height 0
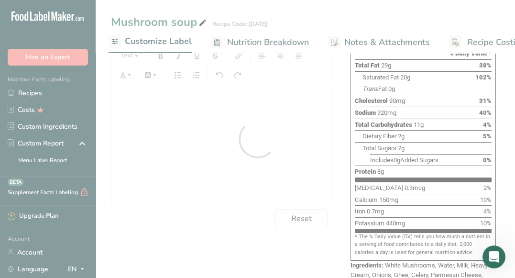
scroll to position [220, 0]
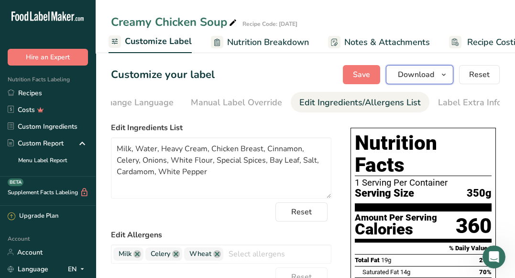
click at [405, 69] on span "Download" at bounding box center [416, 74] width 36 height 11
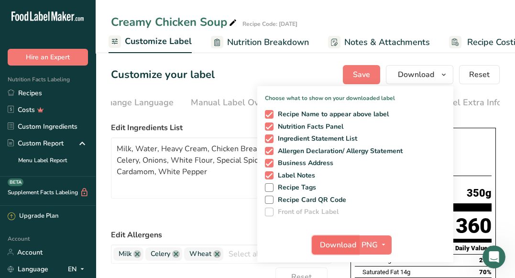
click at [317, 240] on button "Download" at bounding box center [335, 244] width 47 height 19
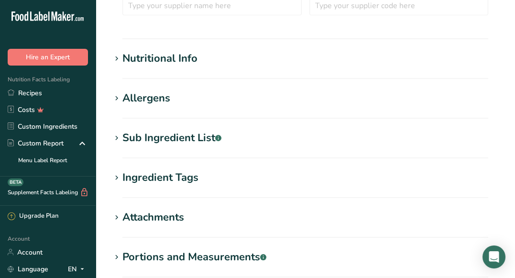
scroll to position [312, 0]
click at [428, 64] on h1 "Nutritional Info" at bounding box center [305, 58] width 389 height 16
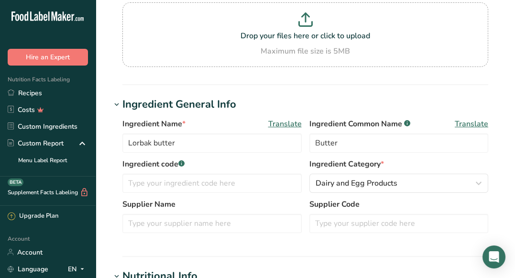
scroll to position [0, 0]
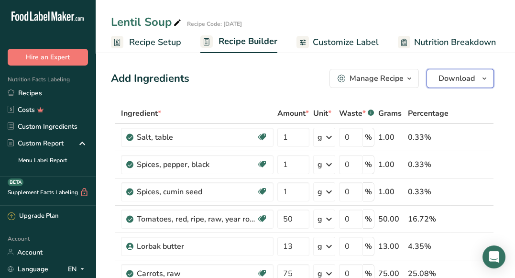
click at [438, 79] on button "Download" at bounding box center [459, 78] width 67 height 19
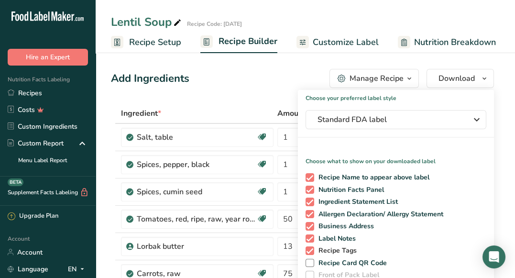
click at [321, 253] on span "Recipe Tags" at bounding box center [335, 250] width 43 height 9
click at [312, 253] on input "Recipe Tags" at bounding box center [308, 250] width 6 height 6
checkbox input "false"
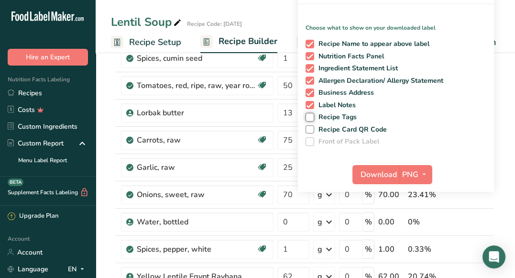
scroll to position [136, 0]
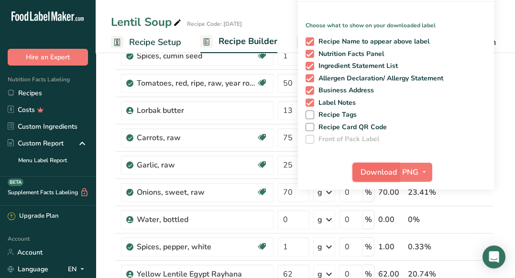
click at [362, 172] on span "Download" at bounding box center [378, 171] width 36 height 11
